Goal: Communication & Community: Ask a question

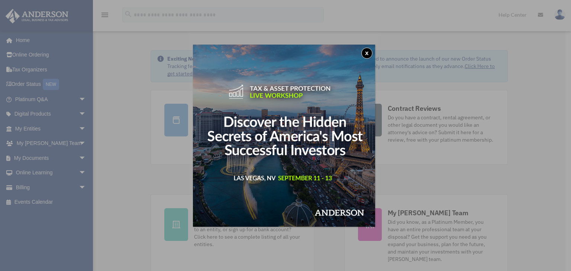
click at [369, 52] on button "x" at bounding box center [366, 53] width 11 height 11
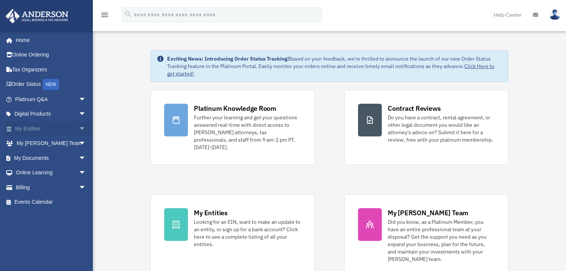
click at [79, 127] on span "arrow_drop_down" at bounding box center [86, 128] width 15 height 15
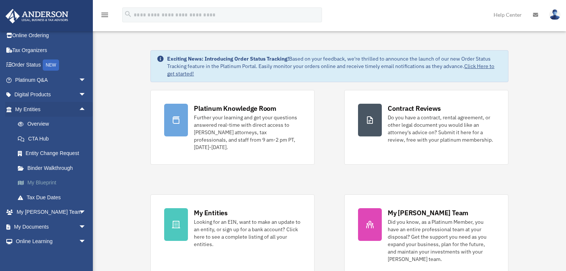
scroll to position [30, 0]
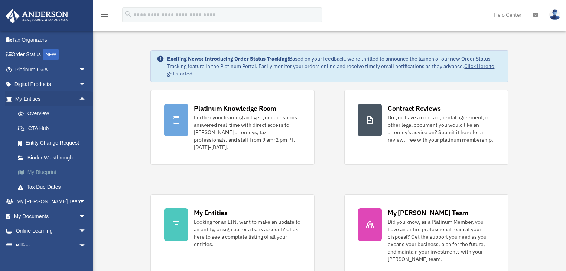
click at [41, 171] on link "My Blueprint" at bounding box center [53, 172] width 87 height 15
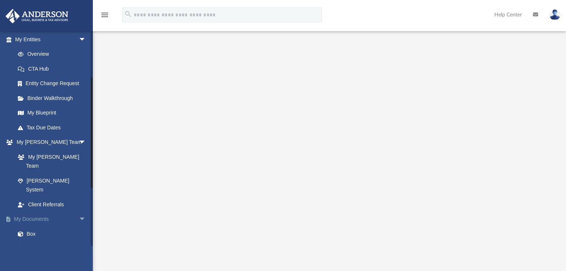
scroll to position [119, 0]
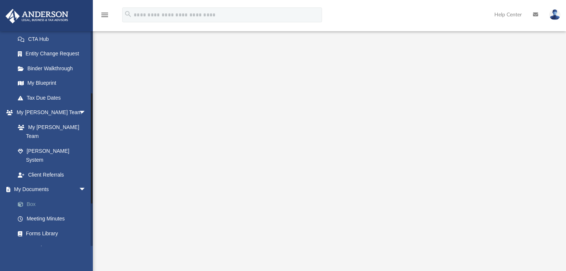
click at [31, 196] on link "Box" at bounding box center [53, 203] width 87 height 15
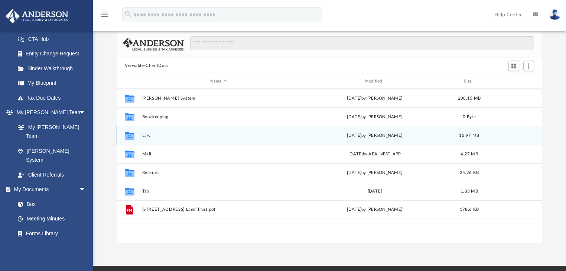
scroll to position [59, 0]
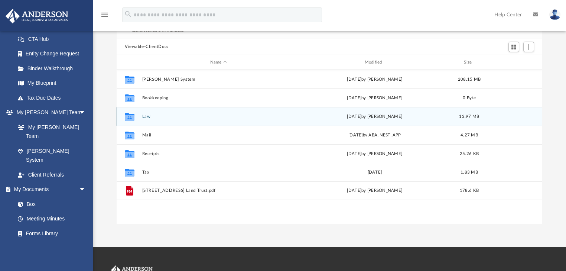
click at [146, 115] on button "Law" at bounding box center [218, 116] width 153 height 5
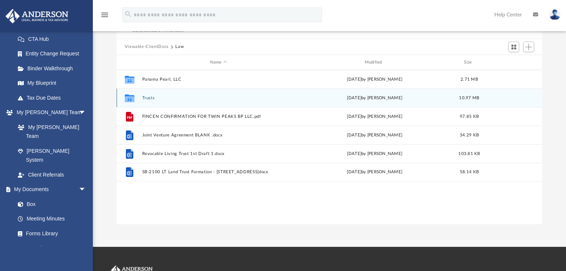
click at [149, 99] on button "Trusts" at bounding box center [218, 97] width 153 height 5
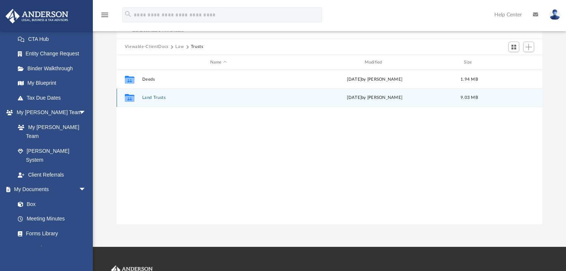
click at [154, 98] on button "Land Trusts" at bounding box center [218, 97] width 153 height 5
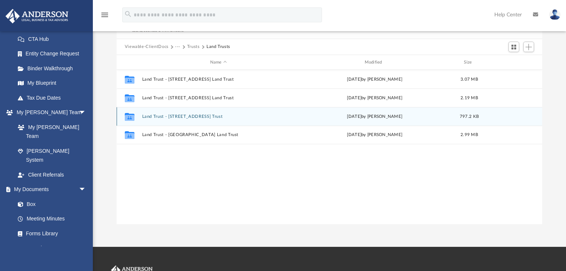
click at [175, 113] on div "Collaborated Folder Land Trust - 19301 NW 5th Ct Trust Thu Jul 24 2025 by Lucia…" at bounding box center [330, 116] width 426 height 19
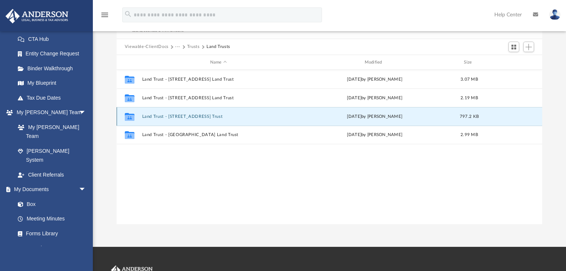
click at [178, 116] on button "Land Trust - 19301 NW 5th Ct Trust" at bounding box center [218, 116] width 153 height 5
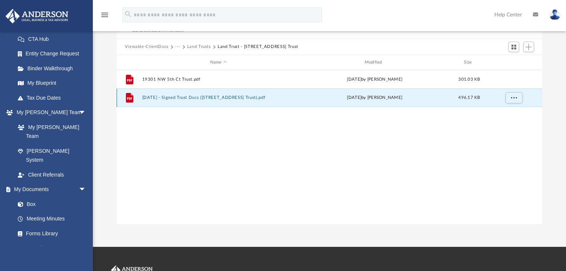
click at [178, 97] on button "2025.06.26 - Signed Trust Docs (19301 NW 5th Ct Trust).pdf" at bounding box center [218, 97] width 153 height 5
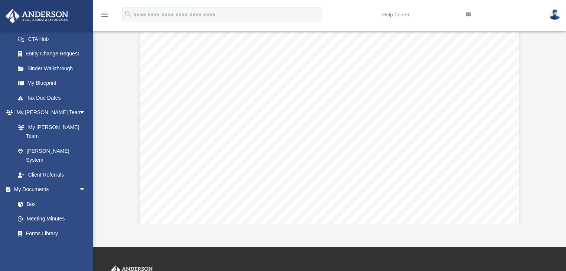
scroll to position [1099, 0]
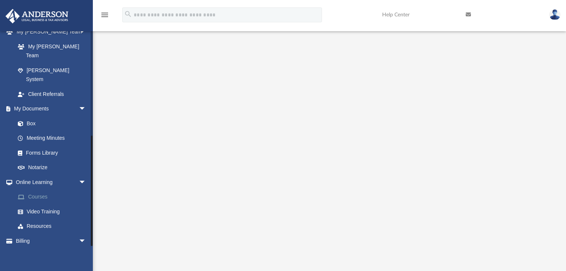
scroll to position [59, 0]
click at [33, 116] on link "Box" at bounding box center [53, 123] width 87 height 15
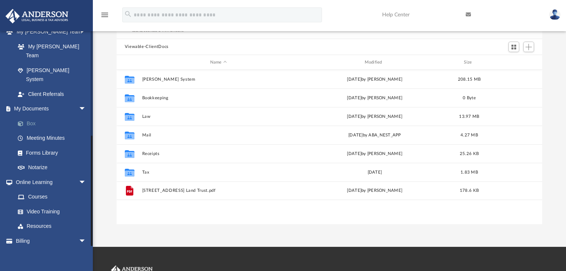
scroll to position [164, 422]
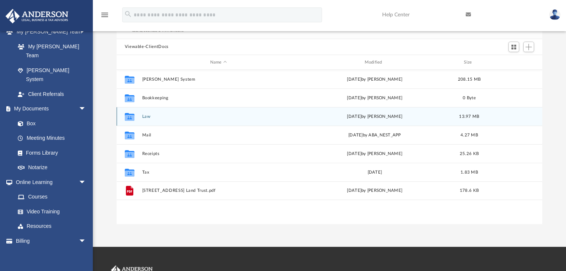
click at [149, 117] on button "Law" at bounding box center [218, 116] width 153 height 5
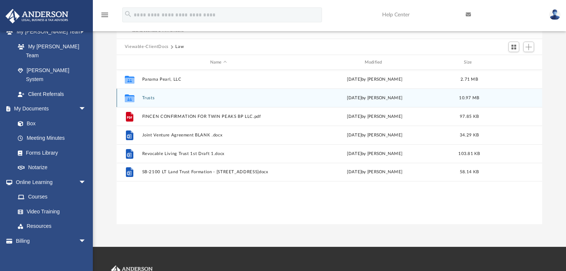
click at [146, 95] on div "Collaborated Folder Trusts Thu Jul 24 2025 by Lucianne Castillo 10.97 MB" at bounding box center [330, 97] width 426 height 19
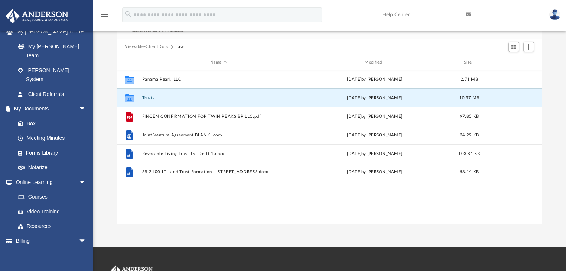
click at [148, 98] on button "Trusts" at bounding box center [218, 97] width 153 height 5
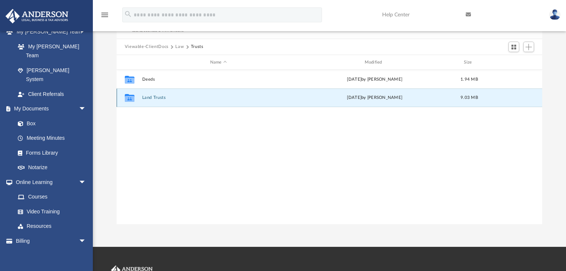
click at [158, 99] on button "Land Trusts" at bounding box center [218, 97] width 153 height 5
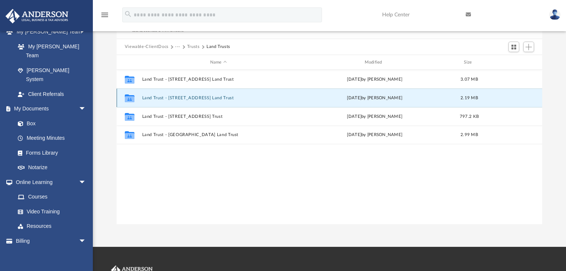
click at [177, 96] on button "Land Trust - 14262 SW 120th Court Land Trust" at bounding box center [218, 97] width 153 height 5
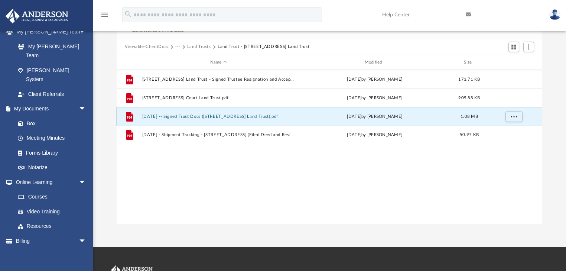
click at [191, 117] on button "2024.05.23 -- Signed Trust Docs (14262 SW 120th Court Land Trust).pdf" at bounding box center [218, 116] width 153 height 5
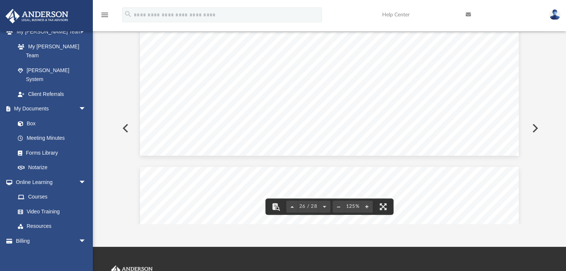
scroll to position [12816, 0]
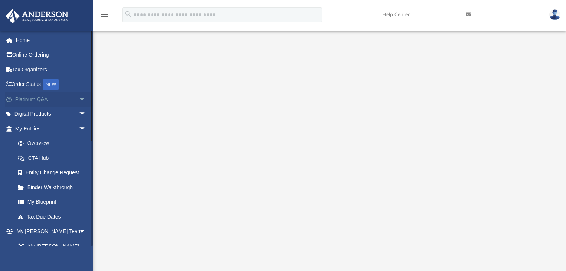
click at [38, 98] on link "Platinum Q&A arrow_drop_down" at bounding box center [51, 99] width 92 height 15
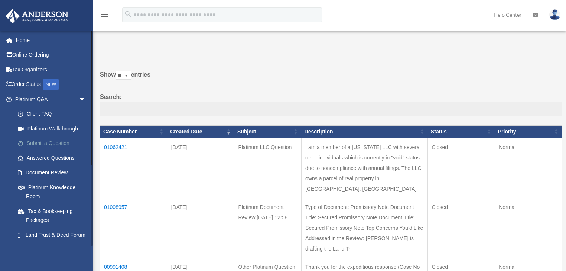
click at [46, 140] on link "Submit a Question" at bounding box center [53, 143] width 87 height 15
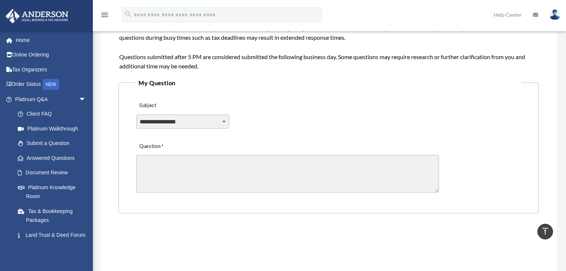
scroll to position [178, 0]
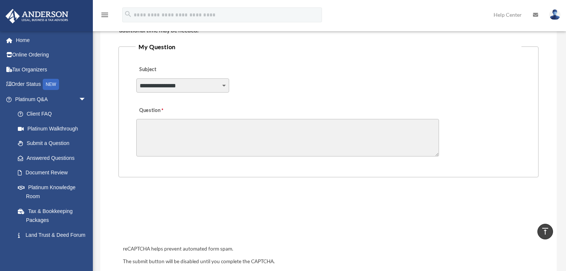
click at [224, 82] on select "**********" at bounding box center [182, 85] width 93 height 14
select select "******"
click at [136, 78] on select "**********" at bounding box center [182, 85] width 93 height 14
click at [173, 127] on textarea "Question" at bounding box center [287, 138] width 303 height 38
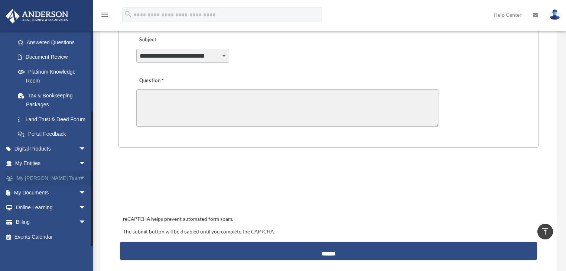
scroll to position [124, 0]
click at [79, 162] on span "arrow_drop_down" at bounding box center [86, 163] width 15 height 15
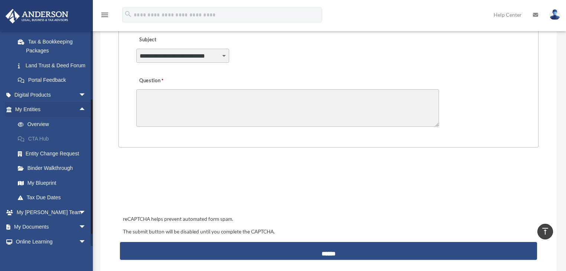
scroll to position [183, 0]
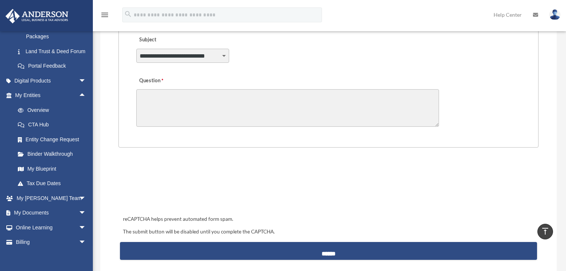
click at [192, 112] on textarea "Question" at bounding box center [287, 108] width 303 height 38
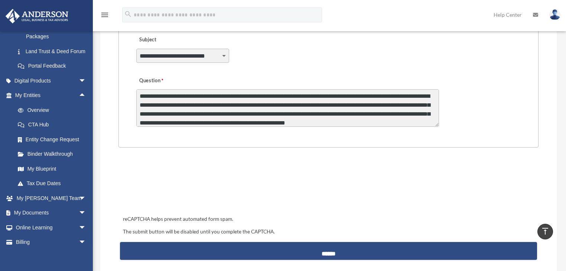
scroll to position [10, 0]
type textarea "**********"
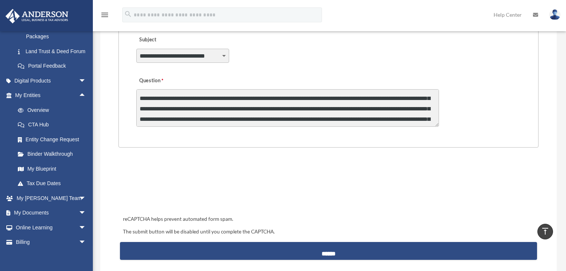
scroll to position [10, 0]
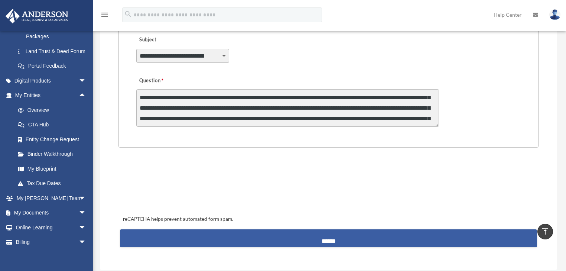
click at [325, 237] on input "******" at bounding box center [328, 238] width 417 height 18
